Goal: Information Seeking & Learning: Find specific fact

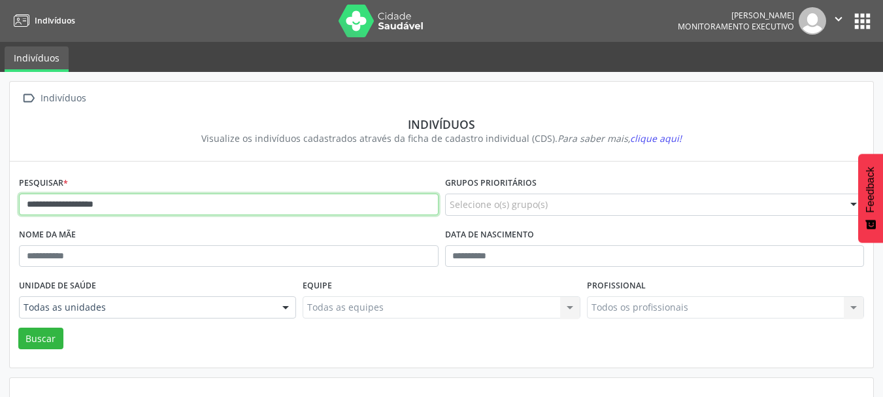
drag, startPoint x: 149, startPoint y: 202, endPoint x: 0, endPoint y: 202, distance: 149.0
click at [0, 202] on div "**********" at bounding box center [441, 265] width 883 height 386
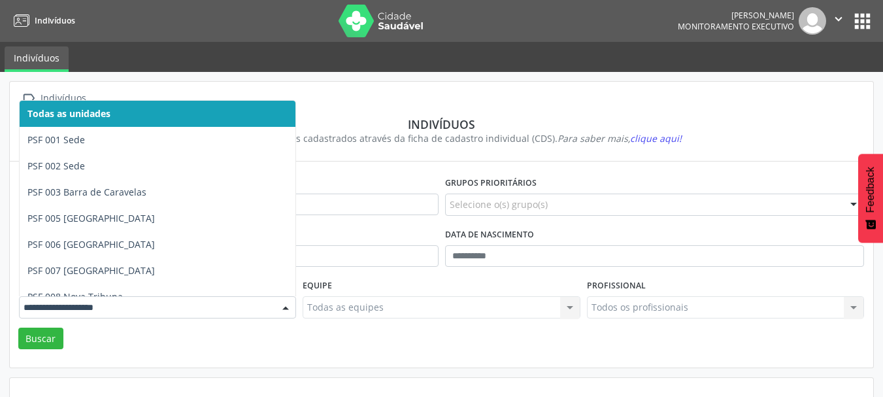
drag, startPoint x: 50, startPoint y: 318, endPoint x: 48, endPoint y: 325, distance: 8.1
click at [48, 325] on div "Unidade de saúde Todas as unidades PSF 001 Sede PSF 002 Sede PSF 003 [GEOGRAPHI…" at bounding box center [158, 301] width 284 height 51
click at [46, 331] on button "Buscar" at bounding box center [40, 338] width 45 height 22
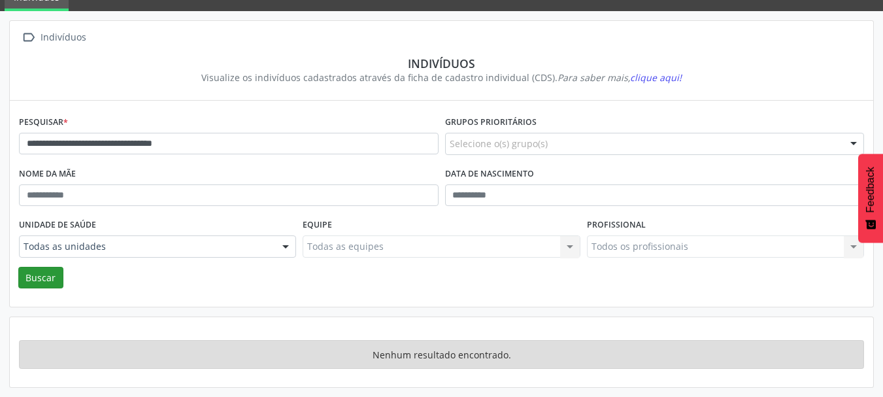
scroll to position [61, 0]
click at [44, 273] on button "Buscar" at bounding box center [40, 278] width 45 height 22
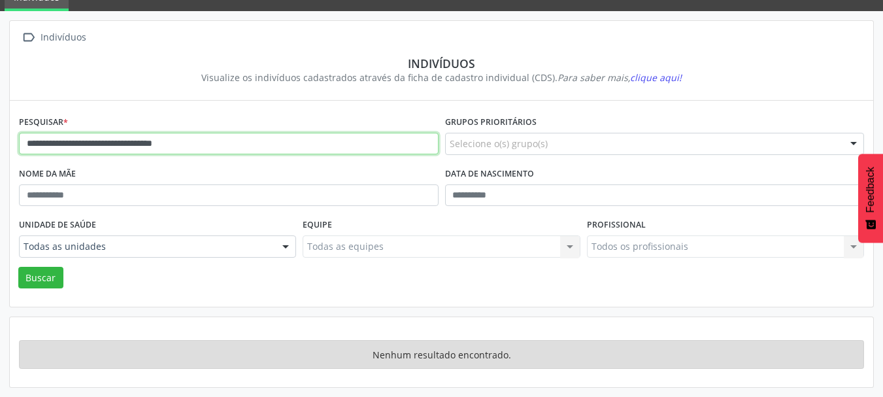
drag, startPoint x: 222, startPoint y: 144, endPoint x: 129, endPoint y: 141, distance: 93.5
click at [129, 141] on input "**********" at bounding box center [229, 144] width 420 height 22
type input "**********"
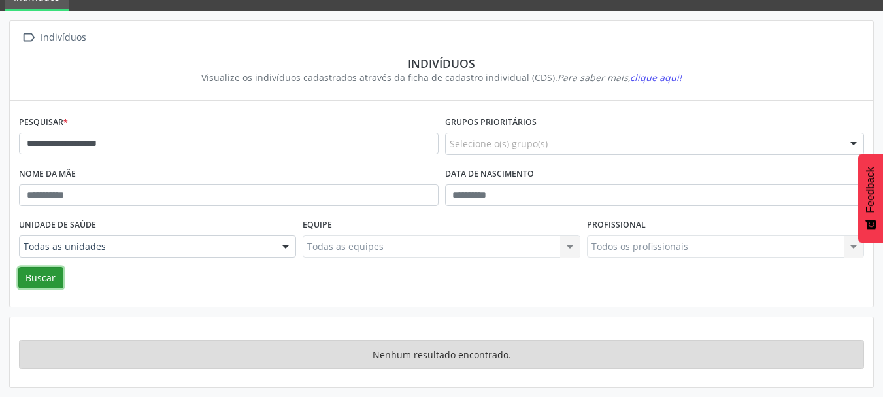
click at [44, 275] on button "Buscar" at bounding box center [40, 278] width 45 height 22
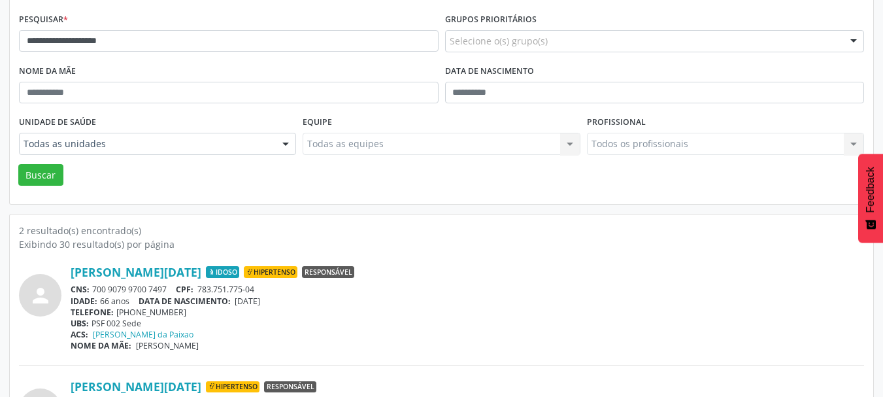
scroll to position [252, 0]
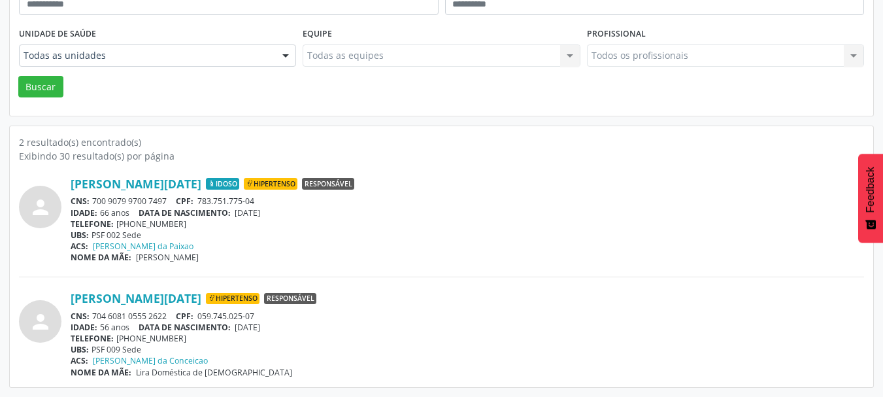
drag, startPoint x: 289, startPoint y: 214, endPoint x: 239, endPoint y: 214, distance: 49.7
click at [239, 214] on div "IDADE: 66 anos DATA DE NASCIMENTO: [DEMOGRAPHIC_DATA]" at bounding box center [467, 212] width 793 height 11
copy span "[DATE]"
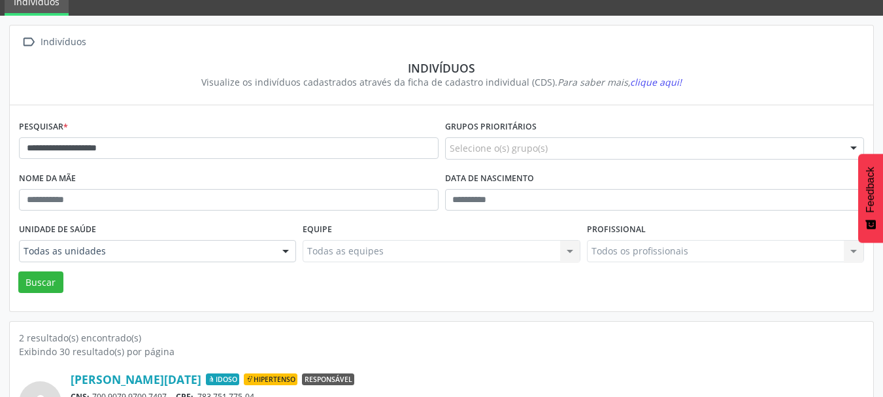
scroll to position [56, 0]
